Goal: Task Accomplishment & Management: Complete application form

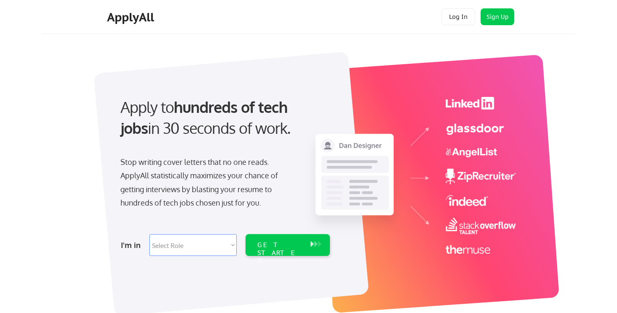
click at [185, 246] on select "Select Role Software Engineering Product Management Customer Success Sales UI/U…" at bounding box center [193, 245] width 87 height 22
select select ""engineering""
click at [150, 234] on select "Select Role Software Engineering Product Management Customer Success Sales UI/U…" at bounding box center [193, 245] width 87 height 22
select select ""engineering""
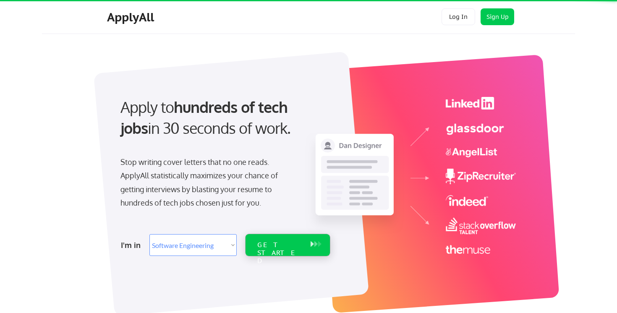
click at [259, 248] on div "GET STARTED" at bounding box center [279, 253] width 45 height 24
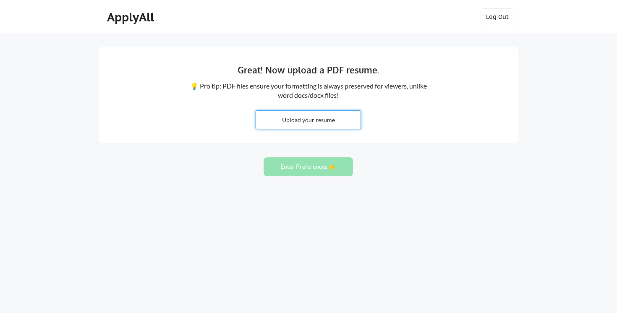
click at [358, 113] on input "file" at bounding box center [308, 120] width 105 height 18
type input "C:\fakepath\Ahsan Shawl Resume.pdf"
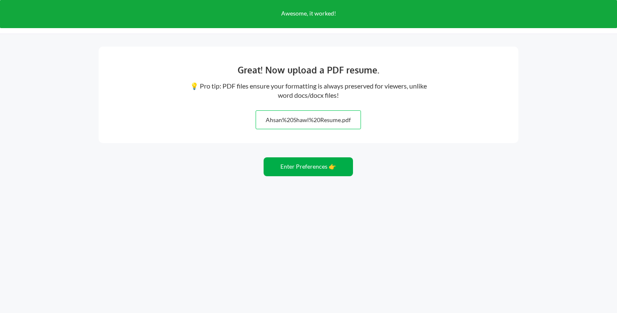
click at [297, 168] on button "Enter Preferences 👉" at bounding box center [308, 166] width 89 height 19
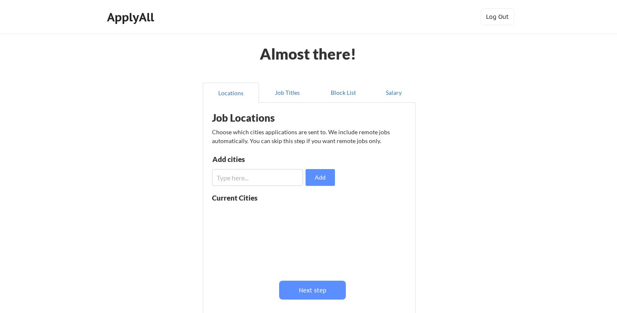
click at [273, 176] on input "input" at bounding box center [257, 177] width 91 height 17
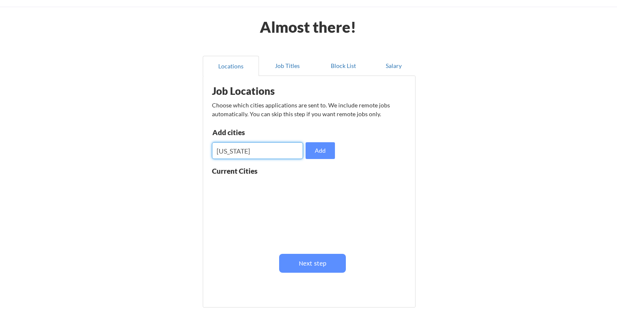
scroll to position [32, 0]
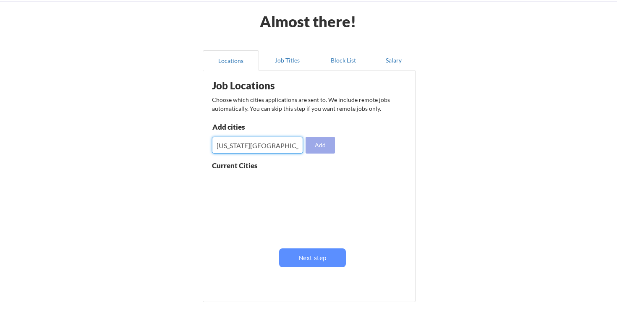
type input "[US_STATE][GEOGRAPHIC_DATA]"
click at [321, 139] on button "Add" at bounding box center [320, 145] width 29 height 17
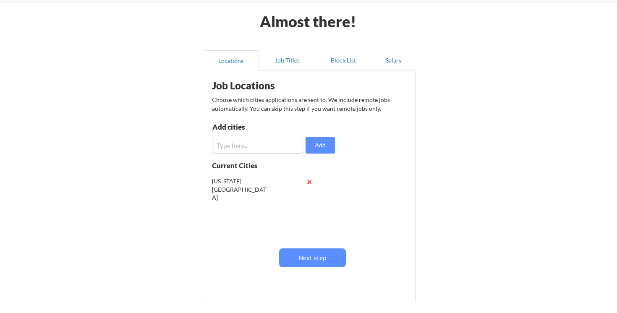
click at [269, 145] on input "input" at bounding box center [257, 145] width 91 height 17
type input "[GEOGRAPHIC_DATA]"
click at [313, 147] on button "Add" at bounding box center [320, 145] width 29 height 17
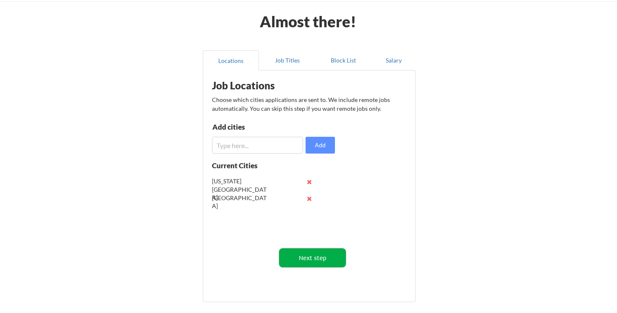
click at [304, 259] on button "Next step" at bounding box center [312, 258] width 67 height 19
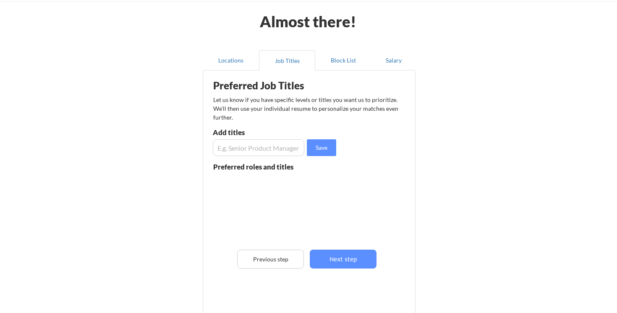
click at [254, 147] on input "input" at bounding box center [259, 147] width 92 height 17
type input "Software Engineer"
click at [316, 146] on button "Save" at bounding box center [321, 147] width 29 height 17
click at [284, 152] on input "input" at bounding box center [259, 147] width 92 height 17
type input "Data Engineer"
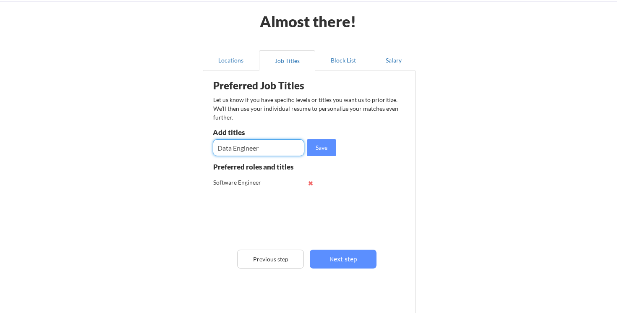
click at [313, 144] on button "Save" at bounding box center [321, 147] width 29 height 17
click at [278, 146] on input "input" at bounding box center [259, 147] width 92 height 17
type input "Forward Deployed Engineer"
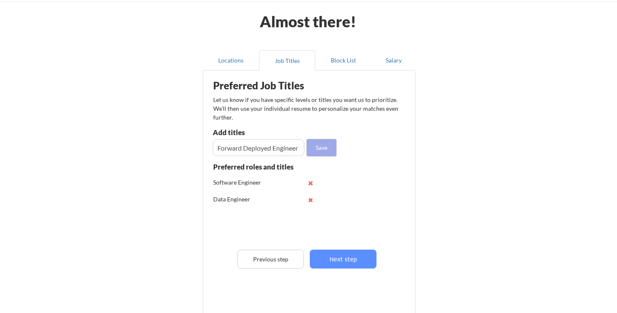
click at [318, 148] on button "Save" at bounding box center [321, 147] width 29 height 17
click at [282, 149] on input "input" at bounding box center [259, 147] width 92 height 17
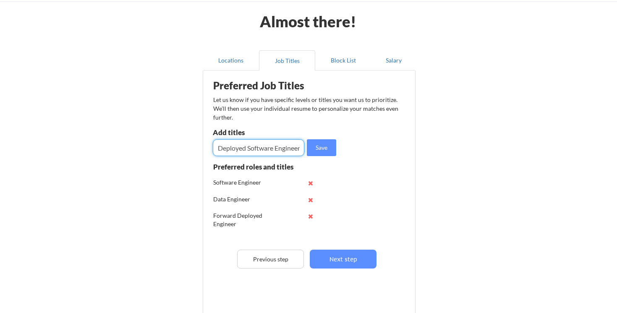
scroll to position [0, 28]
type input "Forward Deployed Software Engineer"
click at [323, 148] on button "Save" at bounding box center [321, 147] width 29 height 17
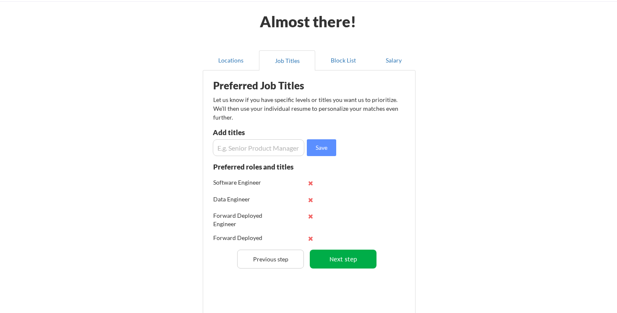
click at [342, 267] on button "Next step" at bounding box center [343, 259] width 67 height 19
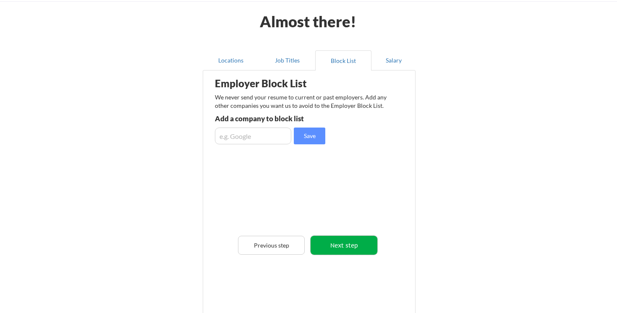
click at [334, 242] on button "Next step" at bounding box center [344, 245] width 67 height 19
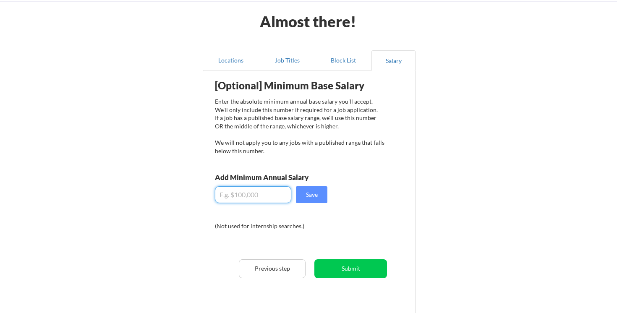
click at [261, 199] on input "input" at bounding box center [253, 194] width 76 height 17
type input "$150,000"
click at [319, 199] on button "Save" at bounding box center [311, 194] width 31 height 17
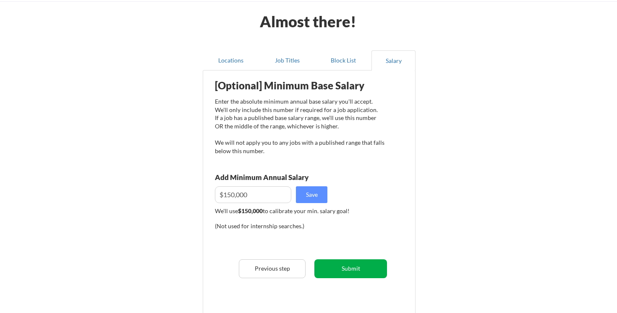
click at [363, 270] on button "Submit" at bounding box center [351, 269] width 73 height 19
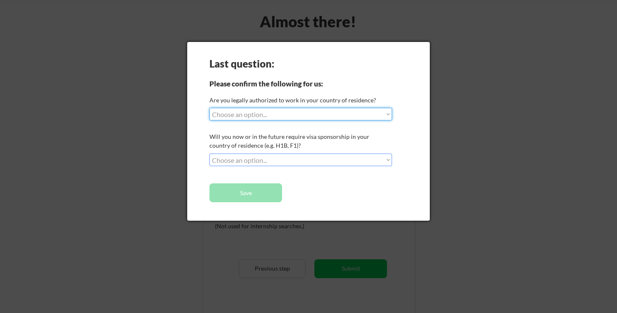
click at [288, 118] on select "Choose an option... Yes, I am a [DEMOGRAPHIC_DATA] Citizen Yes, I am a [DEMOGRA…" at bounding box center [301, 114] width 183 height 13
select select ""yes__i_am_a_[DEMOGRAPHIC_DATA]""
click at [210, 108] on select "Choose an option... Yes, I am a [DEMOGRAPHIC_DATA] Citizen Yes, I am a [DEMOGRA…" at bounding box center [301, 114] width 183 height 13
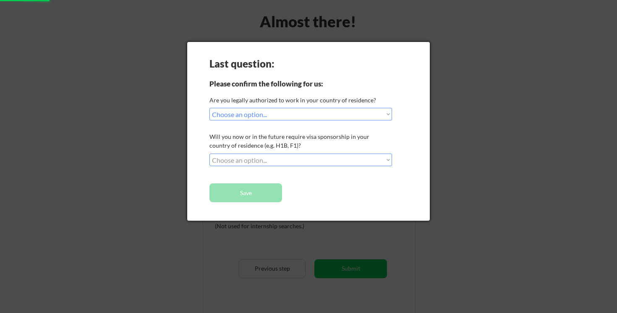
click at [290, 158] on select "Choose an option... No, I will not need sponsorship Yes, I will need sponsorship" at bounding box center [301, 160] width 183 height 13
select select ""no__i_will_not_need_sponsorship""
click at [210, 154] on select "Choose an option... No, I will not need sponsorship Yes, I will need sponsorship" at bounding box center [301, 160] width 183 height 13
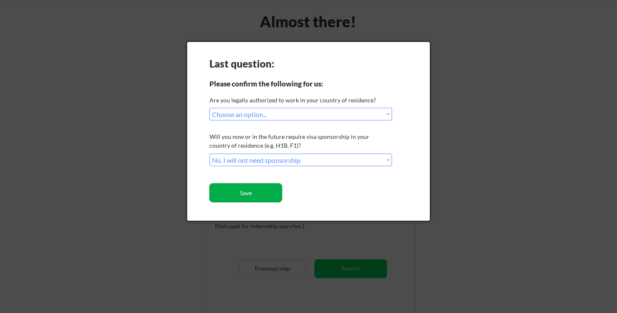
click at [268, 189] on button "Save" at bounding box center [246, 193] width 73 height 19
